Goal: Task Accomplishment & Management: Manage account settings

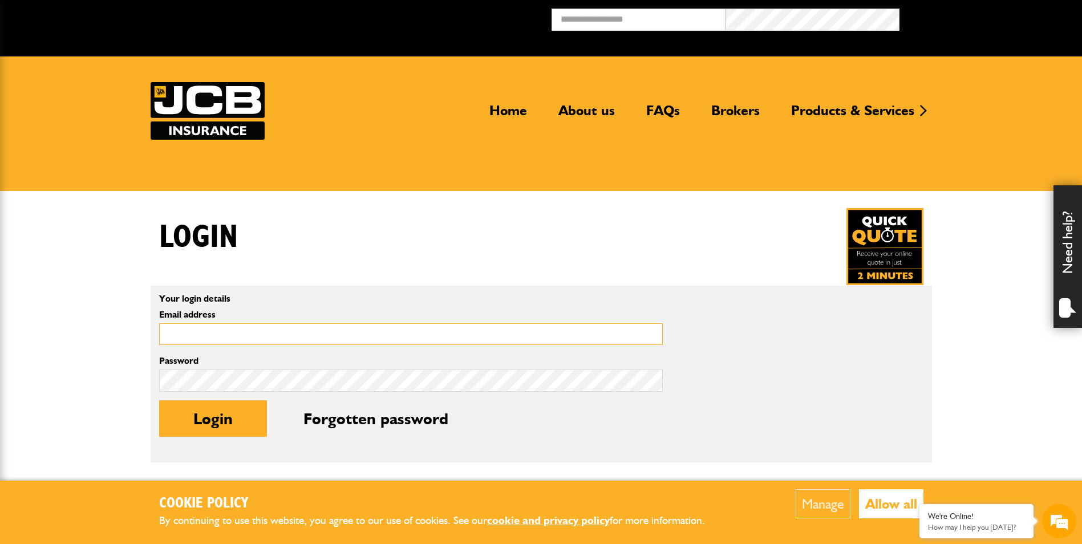
drag, startPoint x: 222, startPoint y: 336, endPoint x: 243, endPoint y: 334, distance: 21.7
click at [230, 334] on input "Email address" at bounding box center [411, 334] width 504 height 22
type input "**********"
click at [228, 418] on button "Login" at bounding box center [213, 418] width 108 height 36
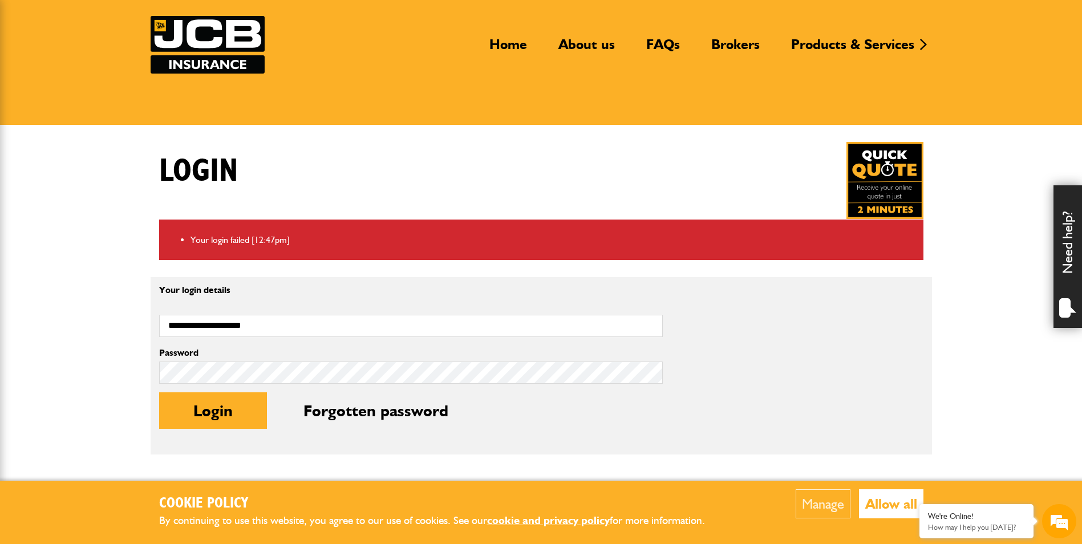
scroll to position [171, 0]
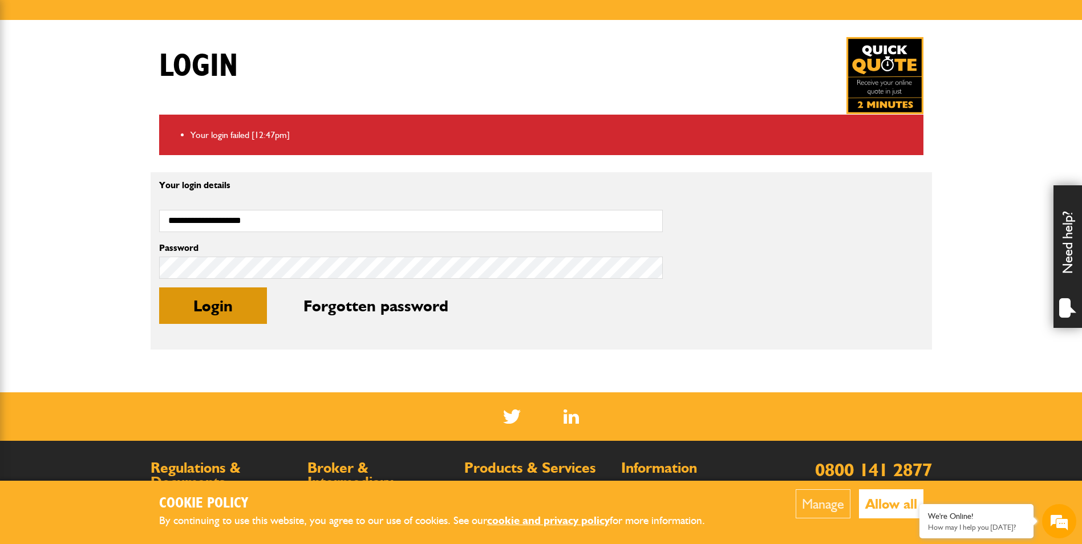
click at [206, 305] on button "Login" at bounding box center [213, 305] width 108 height 36
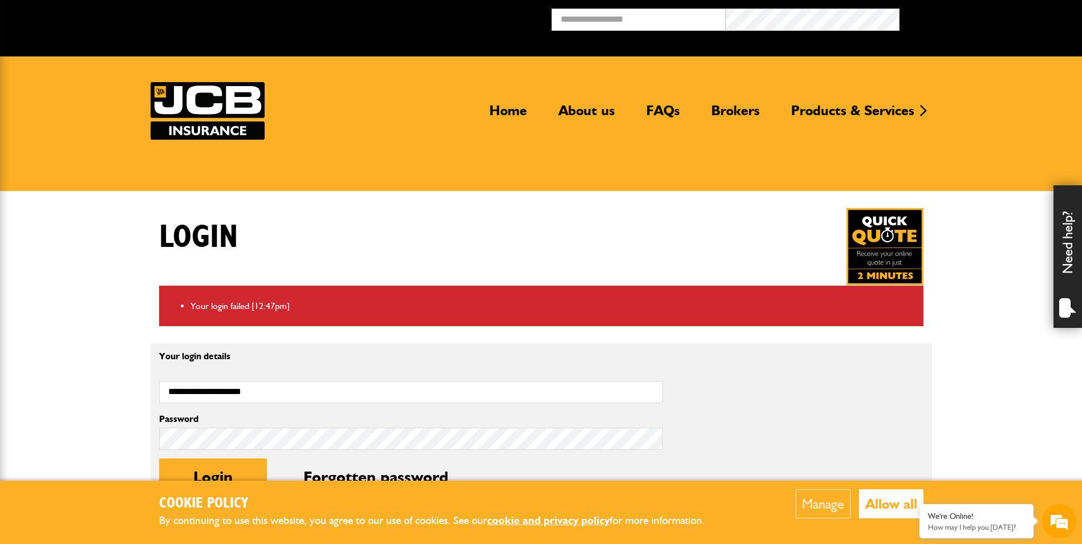
click at [206, 305] on li "Your login failed [12:47pm]" at bounding box center [552, 306] width 724 height 15
